Goal: Task Accomplishment & Management: Manage account settings

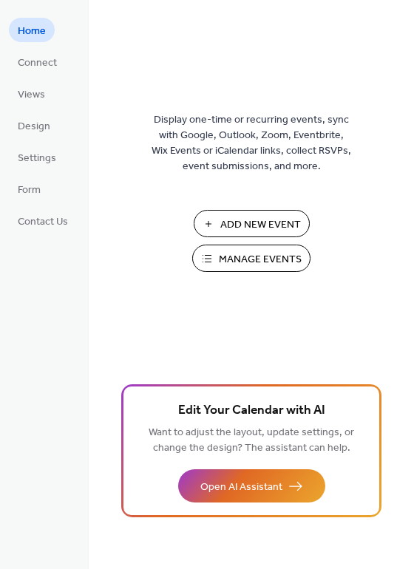
click at [248, 261] on span "Manage Events" at bounding box center [260, 260] width 83 height 16
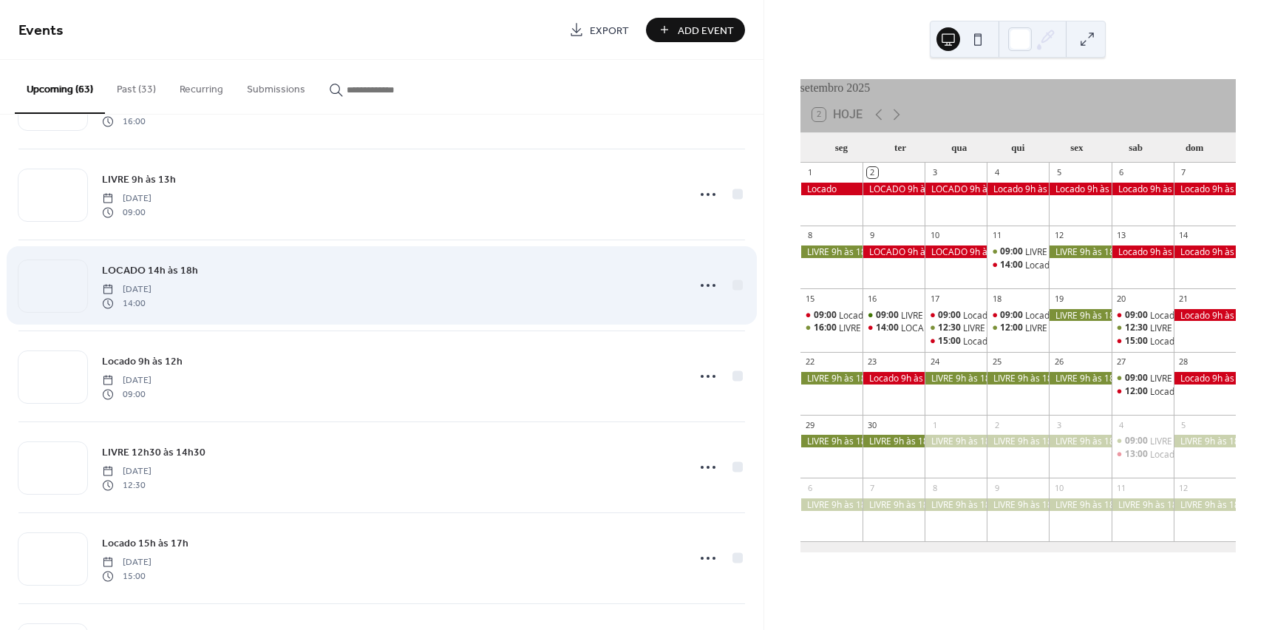
scroll to position [1405, 0]
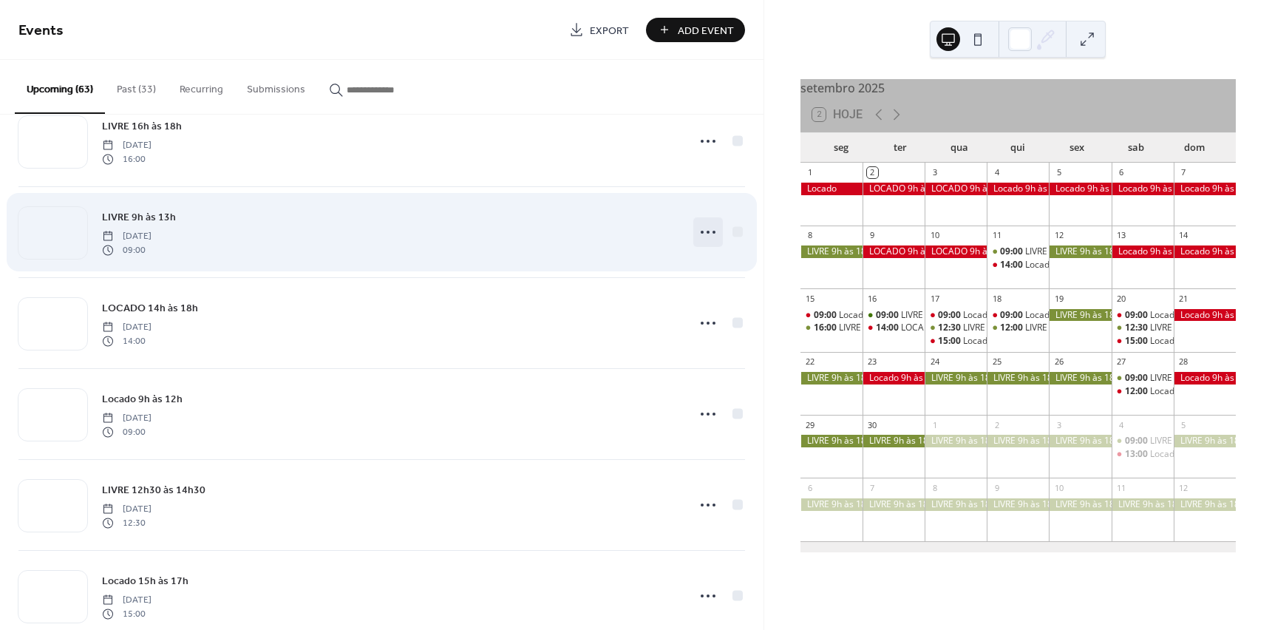
click at [701, 233] on icon at bounding box center [708, 232] width 24 height 24
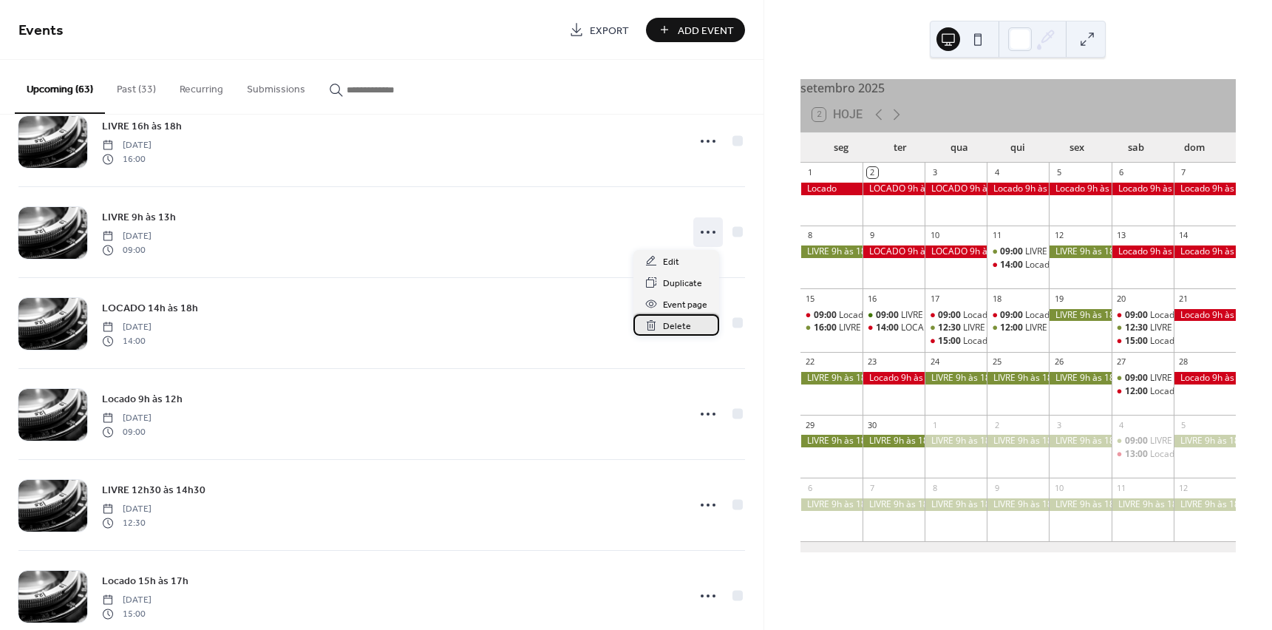
click at [676, 323] on span "Delete" at bounding box center [677, 327] width 28 height 16
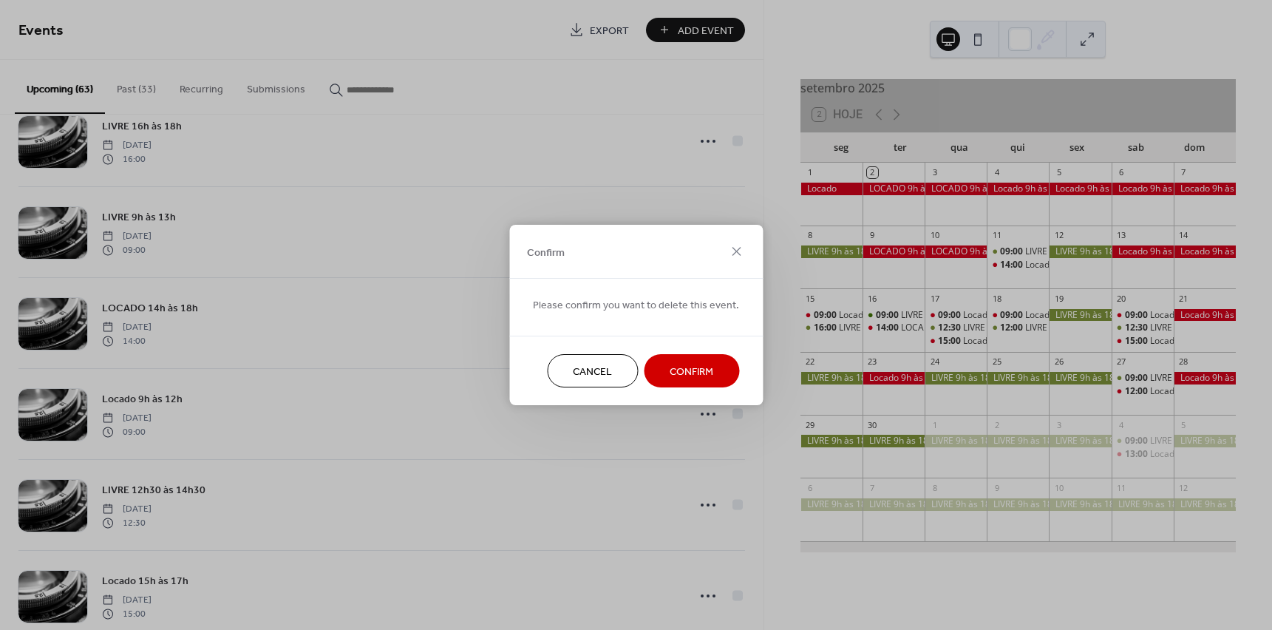
click at [685, 364] on span "Confirm" at bounding box center [692, 372] width 44 height 16
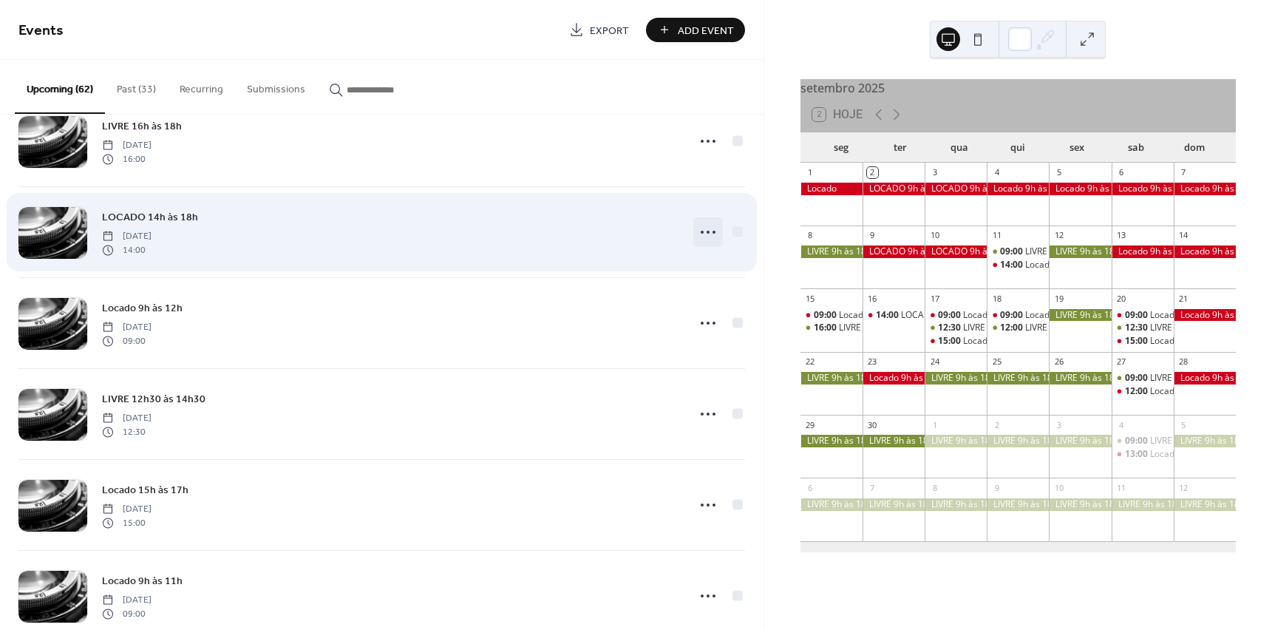
click at [707, 231] on circle at bounding box center [708, 232] width 3 height 3
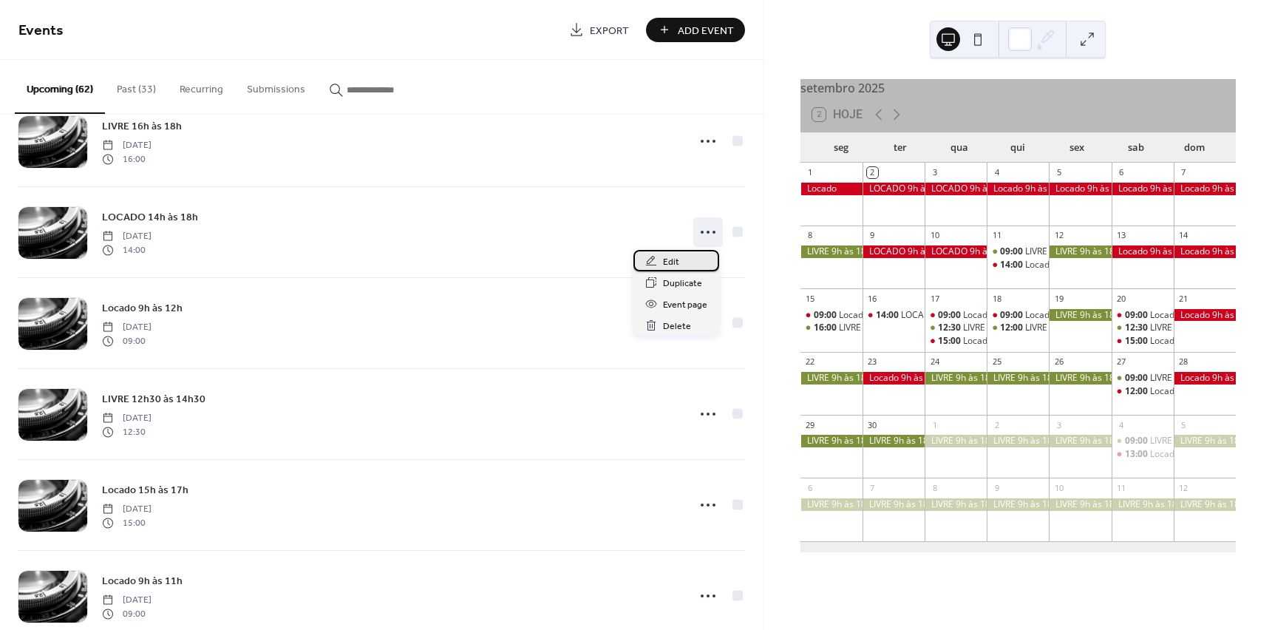
click at [676, 262] on span "Edit" at bounding box center [671, 262] width 16 height 16
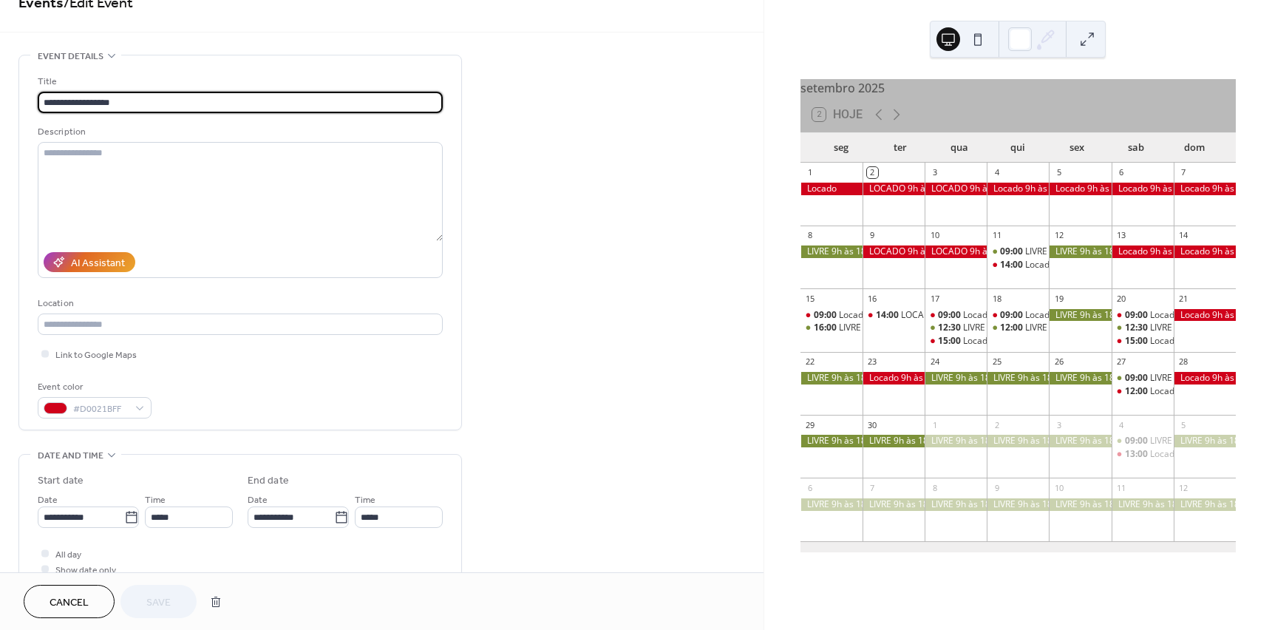
scroll to position [148, 0]
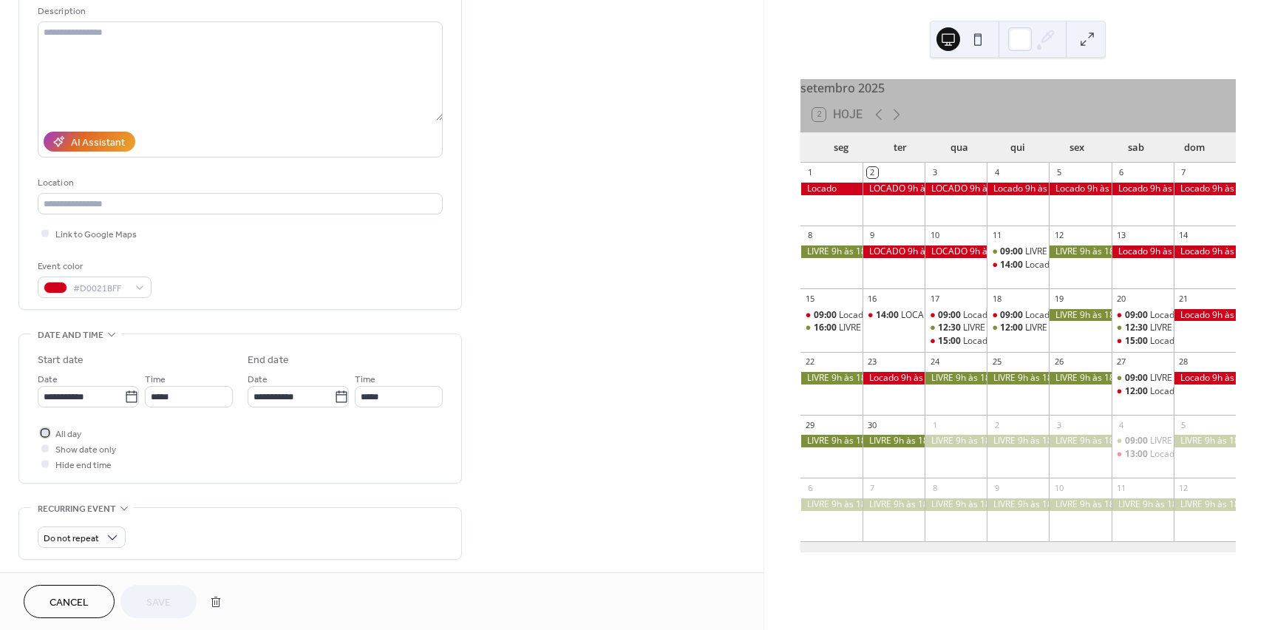
click at [46, 433] on div at bounding box center [44, 432] width 7 height 7
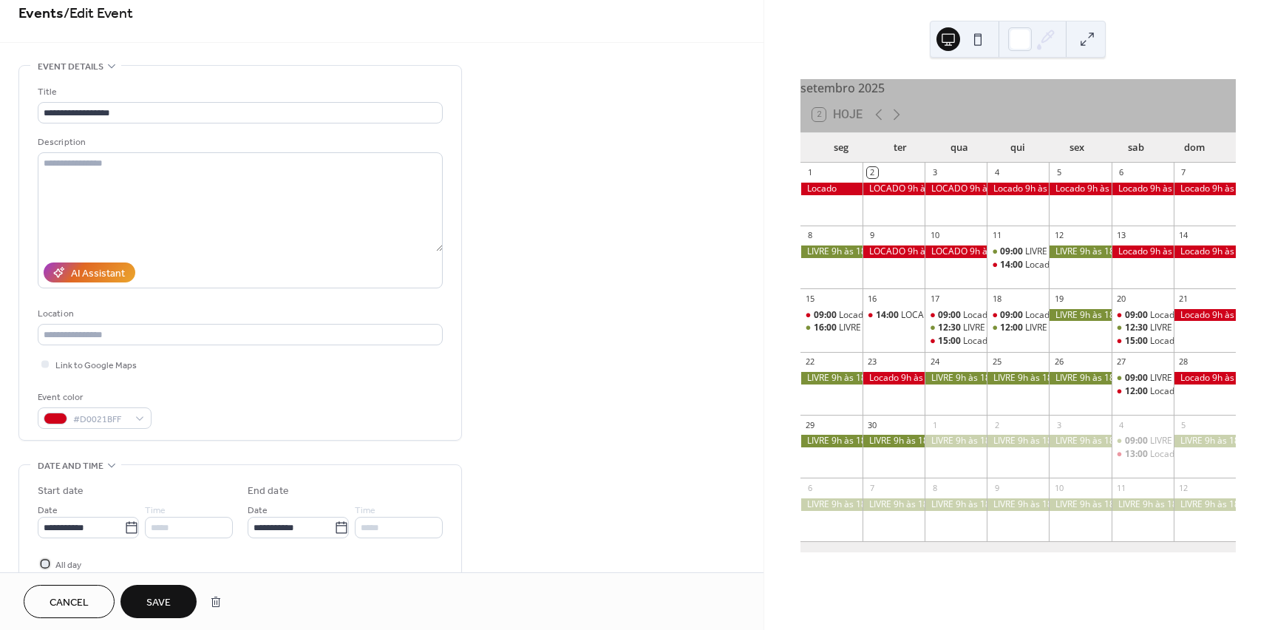
scroll to position [0, 0]
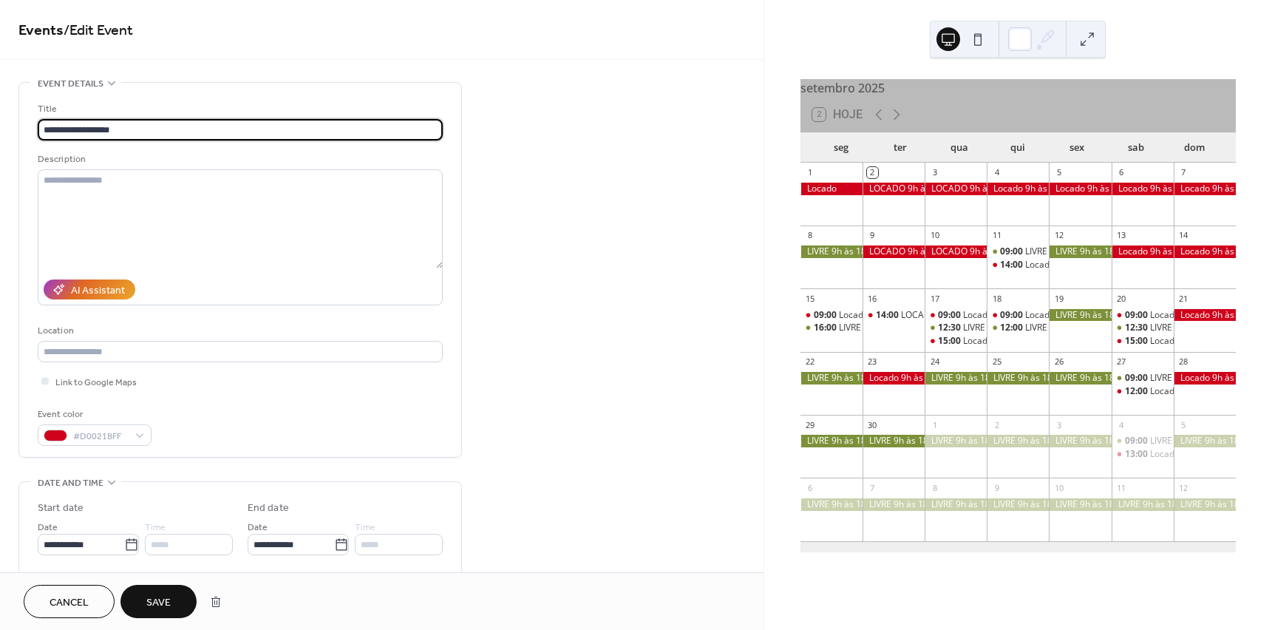
drag, startPoint x: 83, startPoint y: 130, endPoint x: 92, endPoint y: 130, distance: 9.6
click at [92, 130] on input "**********" at bounding box center [240, 129] width 405 height 21
type input "**********"
click at [164, 597] on span "Save" at bounding box center [158, 603] width 24 height 16
